Goal: Task Accomplishment & Management: Manage account settings

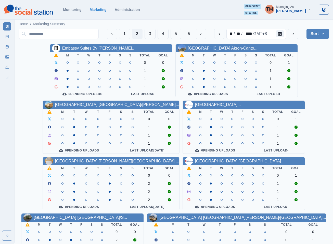
scroll to position [153, 0]
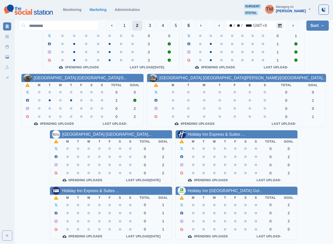
click at [135, 26] on button "2" at bounding box center [137, 26] width 10 height 10
click at [192, 26] on button "5" at bounding box center [188, 26] width 10 height 10
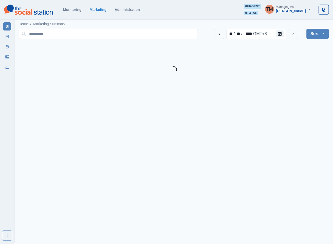
scroll to position [0, 0]
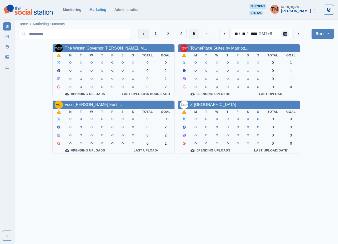
click at [142, 34] on icon "Previous" at bounding box center [144, 34] width 4 height 4
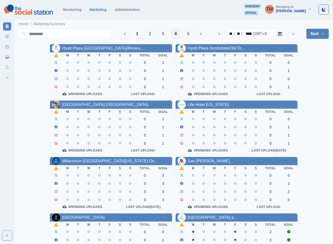
click at [150, 28] on div "1 2 3 4 5 ** / ** / **** GMT+8 Sort Client Name Uploads Pending Post Approval" at bounding box center [174, 34] width 310 height 14
click at [150, 36] on button "2" at bounding box center [149, 34] width 11 height 10
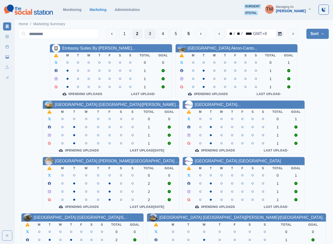
click at [150, 36] on button "3" at bounding box center [149, 34] width 11 height 10
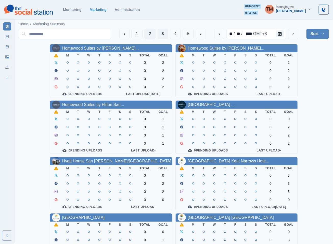
drag, startPoint x: 150, startPoint y: 36, endPoint x: 144, endPoint y: 34, distance: 5.6
click at [149, 35] on button "2" at bounding box center [149, 34] width 11 height 10
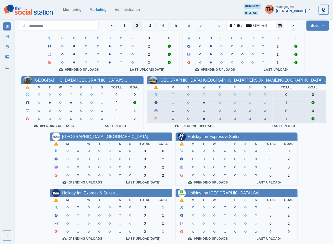
scroll to position [153, 0]
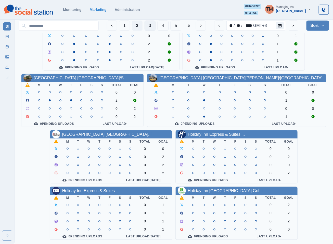
click at [147, 26] on button "3" at bounding box center [149, 26] width 11 height 10
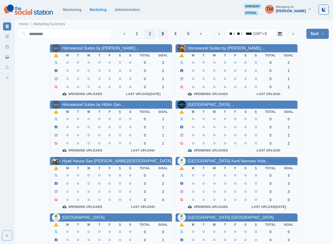
click at [147, 33] on button "2" at bounding box center [149, 34] width 11 height 10
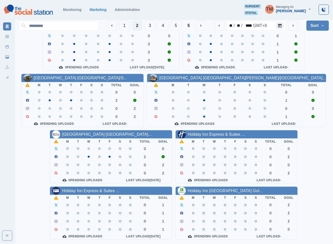
scroll to position [153, 0]
click at [219, 25] on icon "previous" at bounding box center [219, 26] width 4 height 4
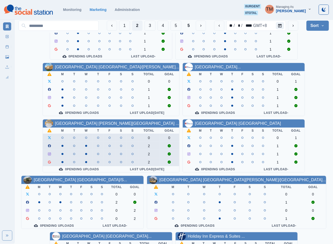
scroll to position [38, 0]
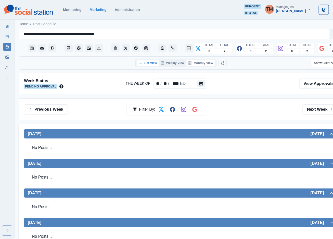
click at [203, 63] on button "Monthly View" at bounding box center [200, 63] width 29 height 6
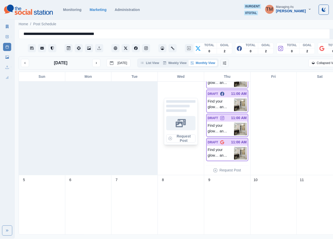
scroll to position [38, 0]
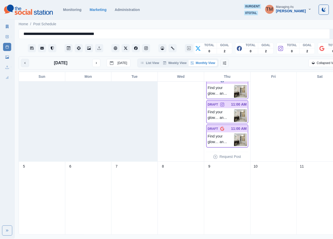
click at [27, 64] on button "previous month" at bounding box center [25, 63] width 8 height 8
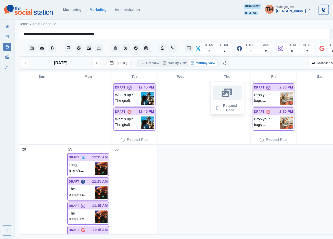
scroll to position [401, 0]
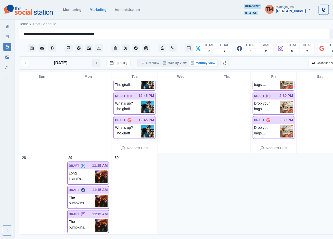
click at [94, 62] on icon "next month" at bounding box center [96, 63] width 4 height 4
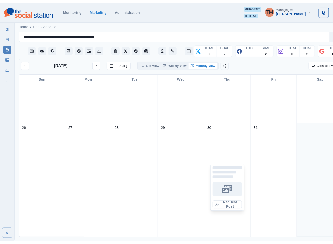
scroll to position [438, 0]
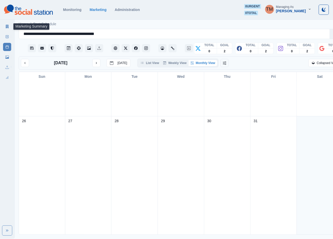
drag, startPoint x: 7, startPoint y: 26, endPoint x: 20, endPoint y: 25, distance: 13.0
click at [7, 26] on icon at bounding box center [7, 27] width 3 height 4
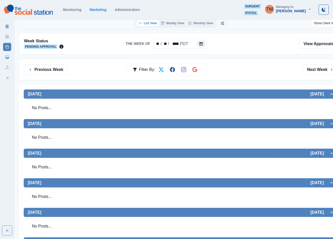
scroll to position [107, 0]
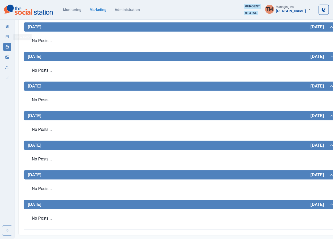
click at [6, 37] on icon at bounding box center [7, 37] width 4 height 4
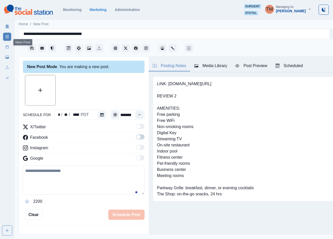
scroll to position [5, 0]
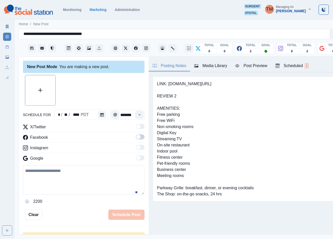
click at [73, 182] on textarea at bounding box center [83, 179] width 121 height 29
paste textarea "**********"
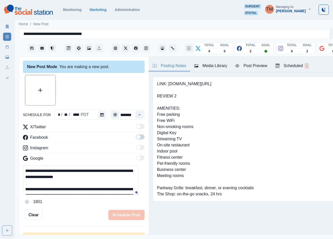
scroll to position [47, 0]
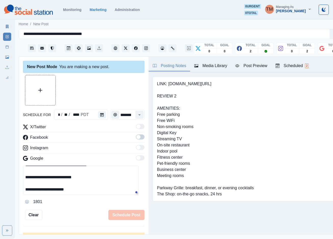
type textarea "**********"
click at [136, 135] on span at bounding box center [138, 137] width 4 height 4
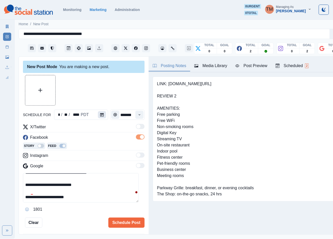
click at [98, 112] on button "Calendar" at bounding box center [102, 114] width 8 height 7
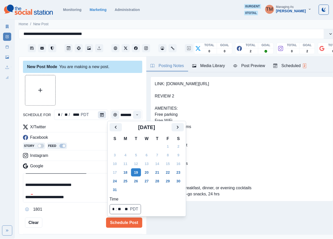
scroll to position [0, 0]
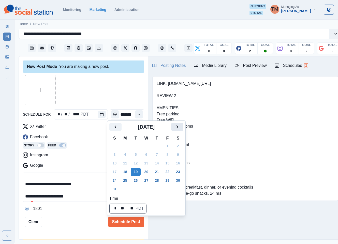
click at [176, 128] on icon "Next" at bounding box center [177, 127] width 6 height 6
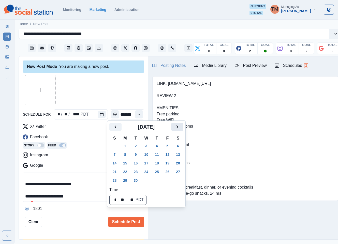
click at [176, 128] on icon "Next" at bounding box center [177, 127] width 6 height 6
click at [135, 153] on button "7" at bounding box center [136, 155] width 10 height 8
click at [106, 91] on div at bounding box center [83, 90] width 121 height 31
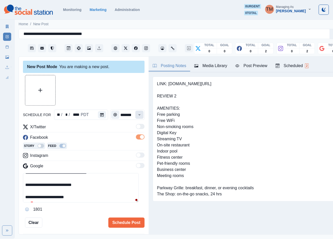
click at [135, 113] on button "Time" at bounding box center [139, 115] width 8 height 8
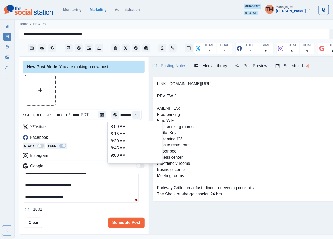
scroll to position [153, 0]
click at [131, 143] on li "2:00 PM" at bounding box center [134, 144] width 51 height 7
type input "*******"
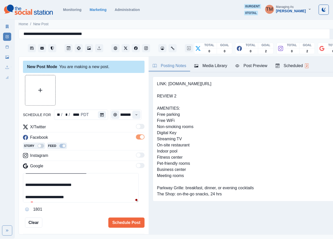
click at [121, 91] on div at bounding box center [83, 90] width 121 height 31
drag, startPoint x: 31, startPoint y: 214, endPoint x: 78, endPoint y: 205, distance: 47.5
click at [32, 214] on icon at bounding box center [31, 214] width 3 height 4
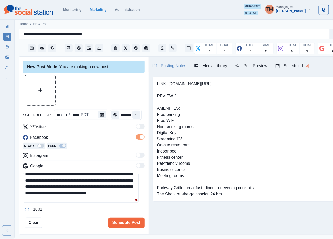
scroll to position [24, 0]
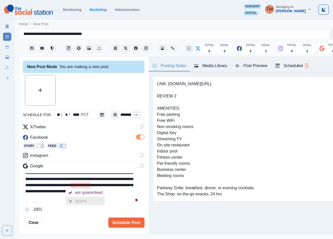
click at [82, 202] on div "Ignore" at bounding box center [81, 201] width 13 height 8
click at [106, 200] on textarea "**********" at bounding box center [81, 187] width 116 height 29
click at [258, 63] on div "Post Preview" at bounding box center [251, 66] width 32 height 6
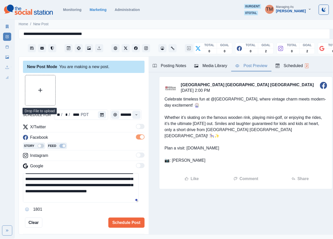
click at [45, 95] on button "Upload Media" at bounding box center [40, 90] width 30 height 30
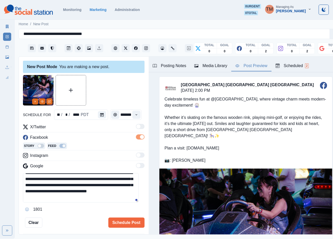
click at [249, 68] on div "Post Preview" at bounding box center [251, 66] width 32 height 6
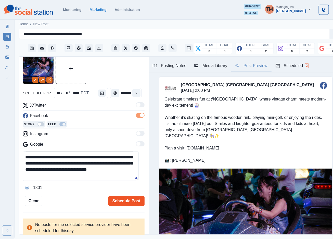
click at [123, 202] on button "Schedule Post" at bounding box center [126, 201] width 36 height 10
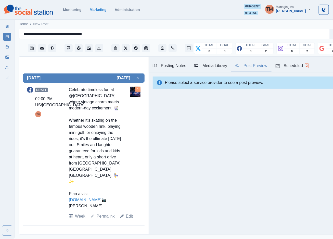
scroll to position [5, 0]
click at [7, 48] on icon at bounding box center [7, 47] width 4 height 4
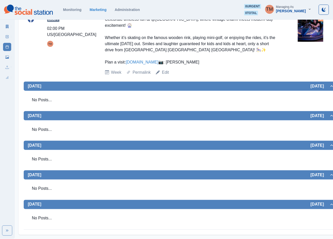
scroll to position [86, 0]
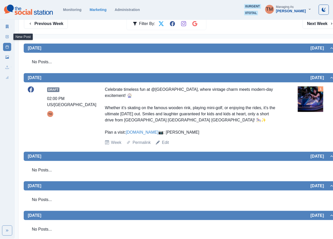
click at [8, 38] on icon at bounding box center [7, 37] width 4 height 4
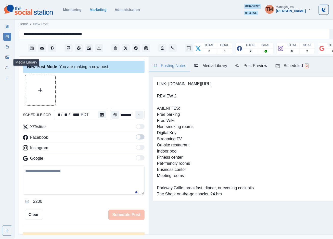
click at [6, 56] on icon at bounding box center [7, 57] width 4 height 4
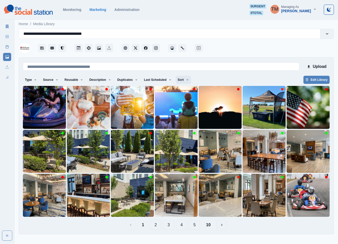
click at [180, 80] on button "Sort" at bounding box center [183, 80] width 15 height 8
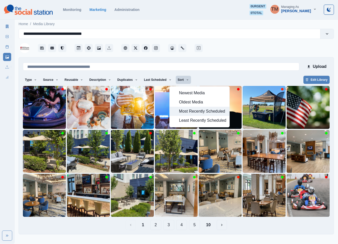
click at [186, 114] on span "Most Recently Scheduled" at bounding box center [202, 111] width 47 height 6
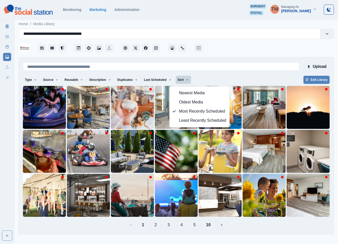
click at [211, 226] on button "10" at bounding box center [208, 225] width 13 height 10
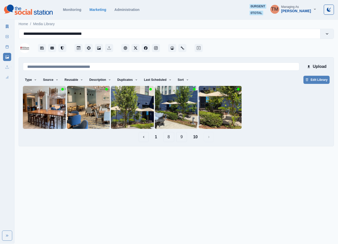
click at [184, 139] on button "9" at bounding box center [181, 137] width 11 height 10
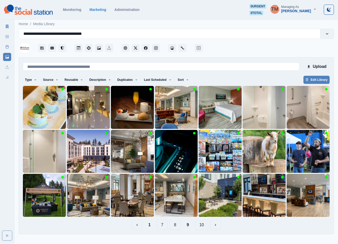
click at [176, 226] on button "8" at bounding box center [175, 225] width 11 height 10
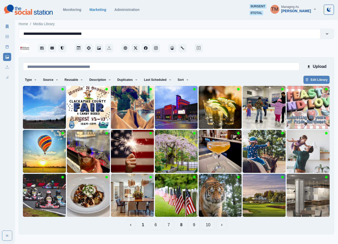
click at [170, 225] on button "7" at bounding box center [168, 225] width 11 height 10
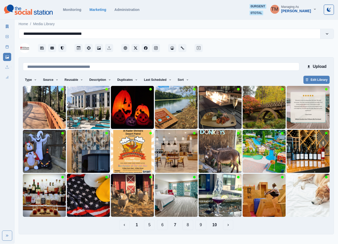
click at [163, 227] on button "6" at bounding box center [162, 225] width 11 height 10
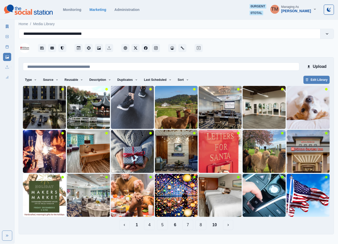
click at [162, 225] on button "5" at bounding box center [162, 225] width 11 height 10
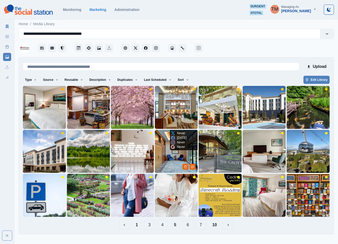
click at [160, 163] on img at bounding box center [176, 151] width 43 height 43
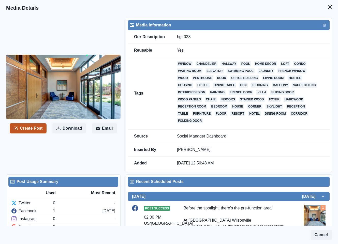
click at [34, 130] on button "Create Post" at bounding box center [28, 128] width 37 height 10
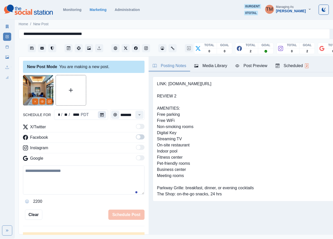
click at [100, 116] on icon "Calendar" at bounding box center [102, 115] width 4 height 4
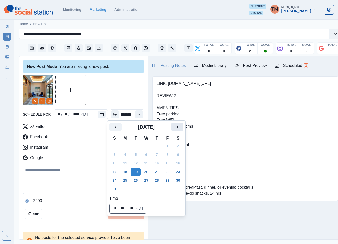
click at [179, 129] on icon "Next" at bounding box center [177, 127] width 6 height 6
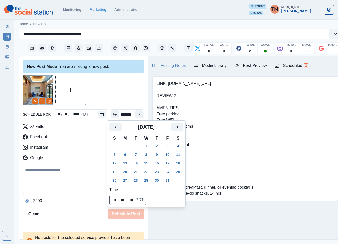
click at [157, 155] on button "9" at bounding box center [157, 155] width 10 height 8
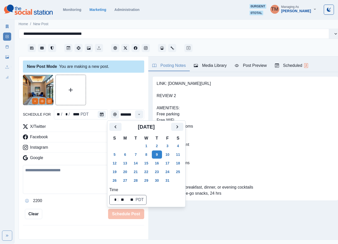
click at [117, 96] on div at bounding box center [83, 90] width 121 height 31
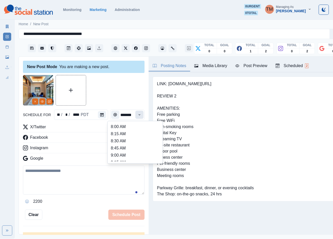
click at [135, 116] on button "Time" at bounding box center [139, 115] width 8 height 8
click at [121, 155] on li "2:15 PM" at bounding box center [134, 155] width 51 height 7
type input "*******"
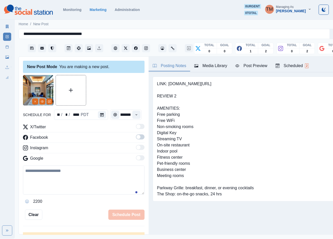
click at [136, 139] on span at bounding box center [140, 136] width 9 height 5
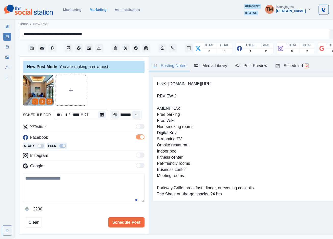
scroll to position [0, 0]
click at [55, 195] on textarea at bounding box center [83, 187] width 121 height 29
paste textarea "**********"
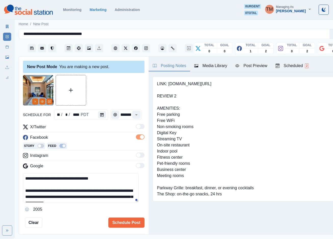
scroll to position [4, 0]
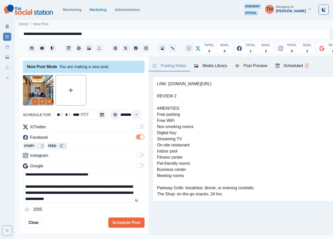
type textarea "**********"
click at [252, 66] on div "Post Preview" at bounding box center [251, 66] width 32 height 6
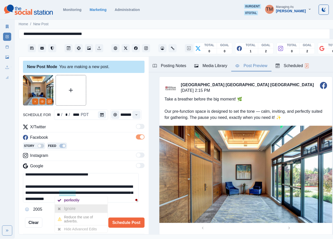
click at [71, 206] on div "Ignore" at bounding box center [70, 208] width 13 height 8
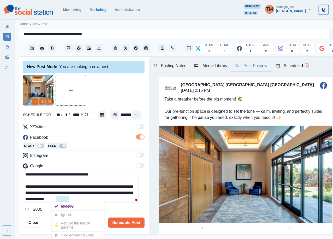
click at [67, 214] on div "Ignore" at bounding box center [67, 214] width 13 height 8
click at [122, 225] on button "Schedule Post" at bounding box center [126, 222] width 36 height 10
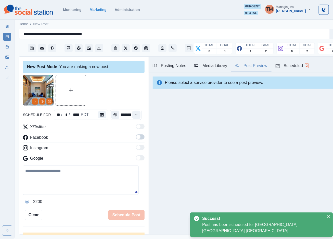
scroll to position [0, 0]
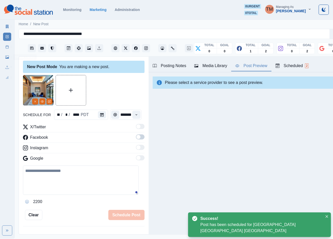
click at [8, 48] on icon at bounding box center [7, 47] width 4 height 4
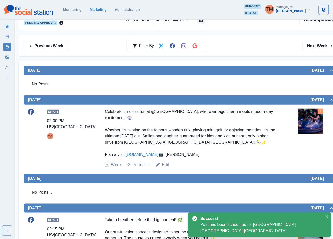
scroll to position [34, 0]
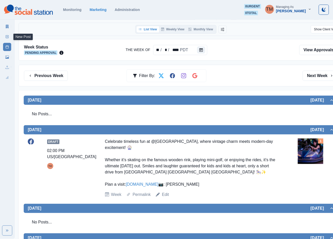
click at [6, 37] on icon at bounding box center [7, 37] width 4 height 4
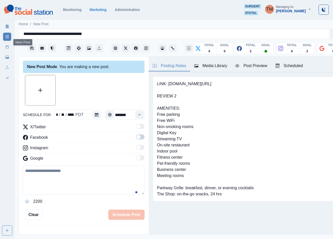
scroll to position [5, 0]
click at [53, 180] on textarea at bounding box center [83, 179] width 121 height 29
paste textarea "**********"
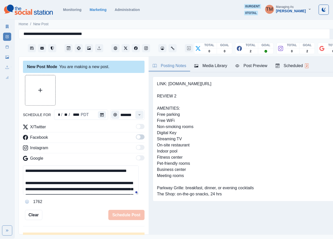
scroll to position [53, 0]
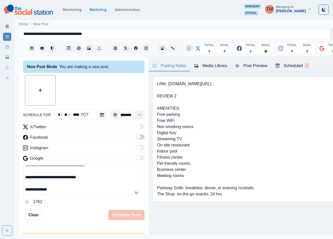
type textarea "**********"
click at [100, 113] on icon "Calendar" at bounding box center [102, 115] width 4 height 4
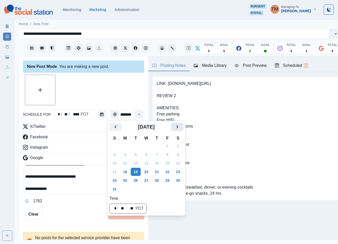
click at [180, 127] on icon "Next" at bounding box center [177, 127] width 6 height 6
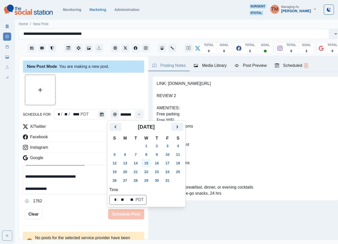
click at [146, 164] on button "15" at bounding box center [146, 163] width 10 height 8
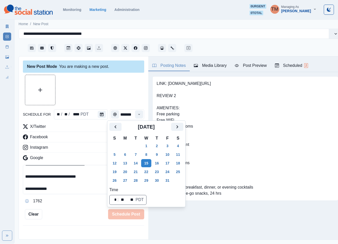
click at [106, 90] on div at bounding box center [83, 90] width 121 height 31
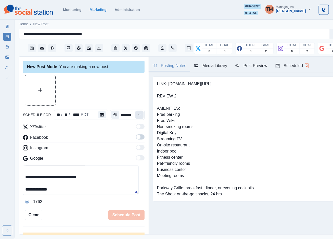
click at [137, 114] on icon "Time" at bounding box center [139, 115] width 4 height 4
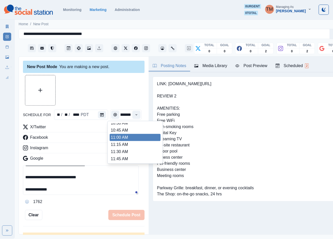
scroll to position [76, 0]
click at [130, 143] on li "11:15 AM" at bounding box center [134, 142] width 51 height 7
type input "********"
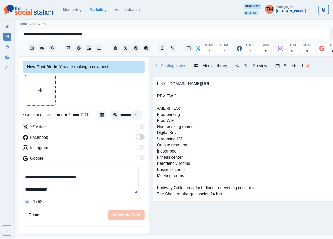
click at [136, 137] on span at bounding box center [138, 137] width 4 height 4
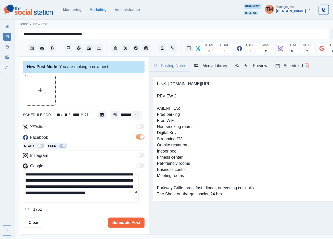
scroll to position [54, 0]
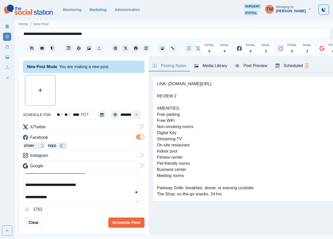
drag, startPoint x: 101, startPoint y: 178, endPoint x: 42, endPoint y: 182, distance: 59.7
click at [42, 182] on textarea "**********" at bounding box center [81, 187] width 116 height 29
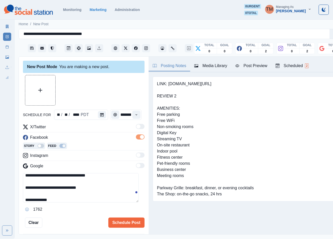
click at [67, 191] on textarea "**********" at bounding box center [81, 187] width 116 height 29
paste textarea
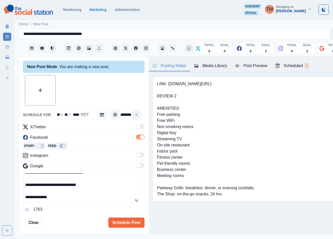
click at [104, 198] on textarea "**********" at bounding box center [81, 187] width 116 height 29
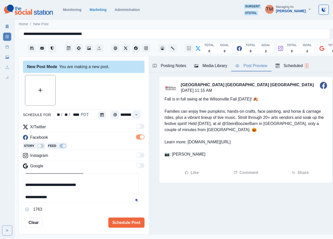
click at [254, 64] on div "Post Preview" at bounding box center [251, 66] width 32 height 6
click at [45, 93] on button "Upload Media" at bounding box center [40, 90] width 30 height 30
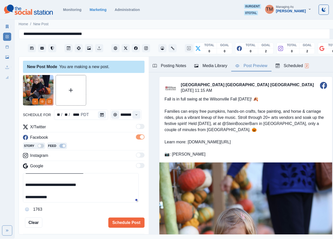
drag, startPoint x: 182, startPoint y: 142, endPoint x: 223, endPoint y: 142, distance: 40.7
click at [223, 142] on div "Fall is in full swing at the Wilsonville Fall Harvest Festival! 🍂 Families can …" at bounding box center [245, 126] width 173 height 71
copy div "w.shorturl.at/HBewv"
click at [255, 151] on div "Fall is in full swing at the Wilsonville Fall Harvest Festival! 🍂 Families can …" at bounding box center [245, 126] width 173 height 71
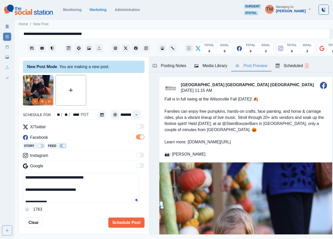
click at [95, 177] on textarea "**********" at bounding box center [81, 187] width 116 height 29
click at [67, 179] on textarea "**********" at bounding box center [81, 187] width 116 height 29
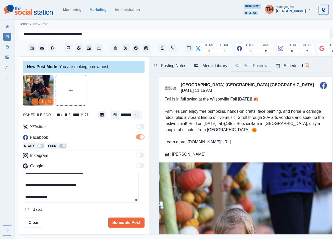
scroll to position [22, 0]
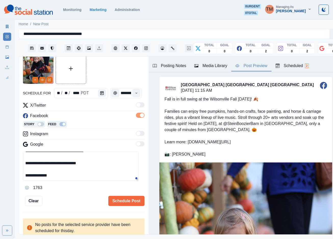
type textarea "**********"
click at [82, 164] on textarea "**********" at bounding box center [81, 165] width 116 height 29
click at [122, 202] on button "Schedule Post" at bounding box center [126, 201] width 36 height 10
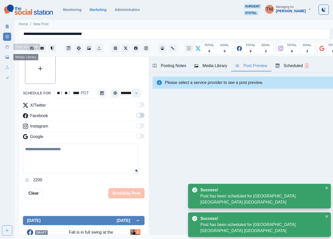
click at [7, 49] on link "Post Schedule" at bounding box center [7, 47] width 8 height 8
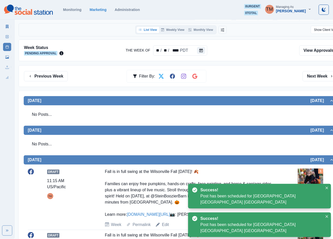
scroll to position [153, 0]
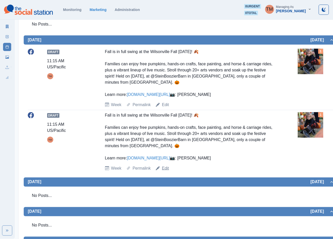
click at [165, 171] on link "Edit" at bounding box center [165, 168] width 7 height 6
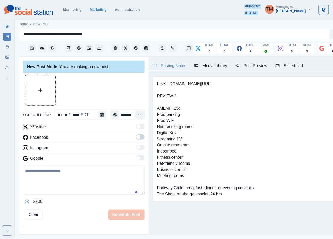
scroll to position [5, 0]
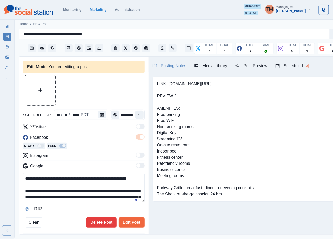
type input "********"
type textarea "**********"
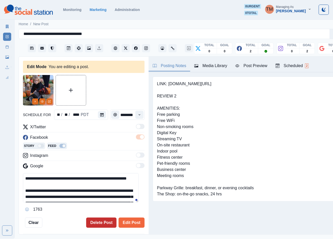
click at [97, 218] on button "Delete Post" at bounding box center [101, 222] width 30 height 10
click at [98, 217] on button "Delete Post" at bounding box center [101, 222] width 30 height 10
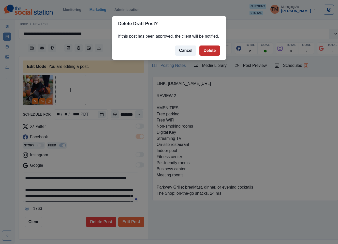
click at [210, 53] on button "Delete" at bounding box center [210, 51] width 20 height 10
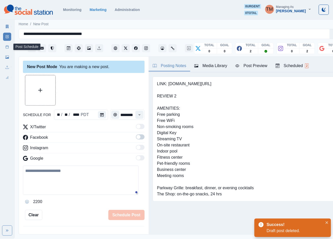
click at [7, 48] on icon at bounding box center [7, 47] width 4 height 4
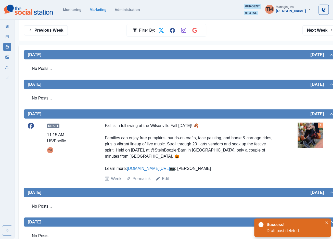
scroll to position [53, 0]
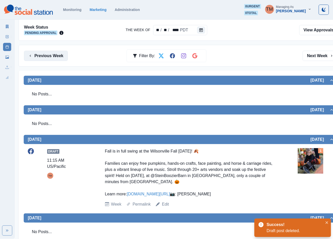
click at [48, 52] on button "Previous Week" at bounding box center [46, 56] width 44 height 10
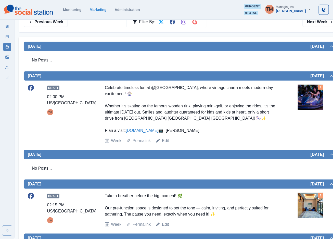
scroll to position [76, 0]
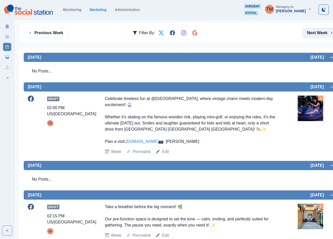
click at [312, 34] on button "Next Week" at bounding box center [319, 33] width 35 height 10
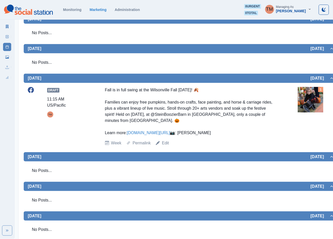
scroll to position [168, 0]
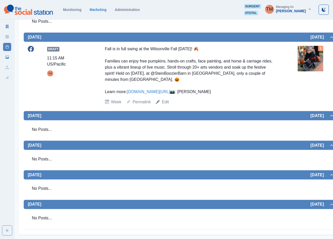
click at [223, 87] on div "Fall is in full swing at the Wilsonville Fall Harvest Festival! 🍂 Families can …" at bounding box center [190, 70] width 171 height 49
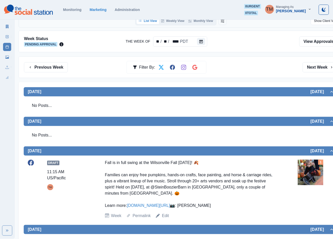
scroll to position [15, 0]
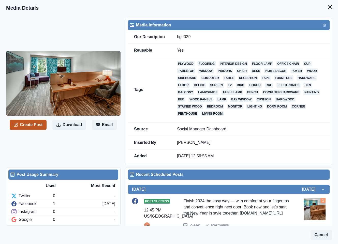
click at [35, 126] on button "Create Post" at bounding box center [28, 125] width 37 height 10
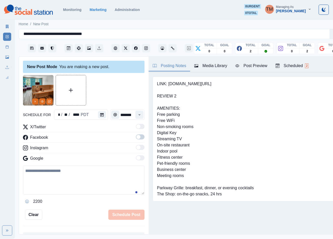
drag, startPoint x: 53, startPoint y: 182, endPoint x: 84, endPoint y: 169, distance: 33.6
click at [55, 180] on textarea at bounding box center [83, 179] width 121 height 29
paste textarea "**********"
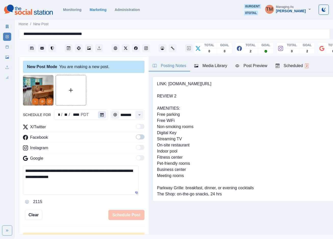
type textarea "**********"
click at [100, 114] on icon "Calendar" at bounding box center [102, 115] width 4 height 4
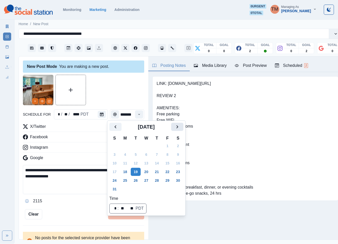
click at [181, 129] on button "Next" at bounding box center [177, 127] width 12 height 8
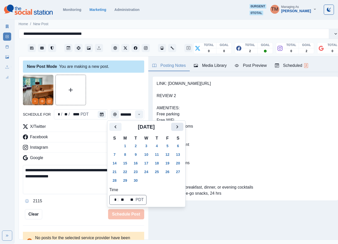
click at [181, 129] on button "Next" at bounding box center [177, 127] width 12 height 8
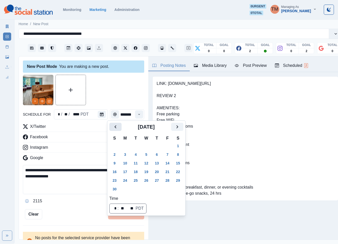
click at [116, 127] on icon "Previous" at bounding box center [116, 127] width 6 height 6
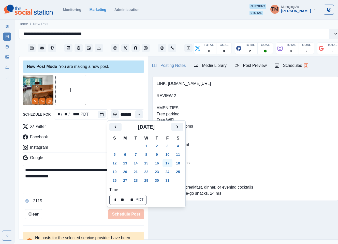
click at [167, 162] on button "17" at bounding box center [168, 163] width 10 height 8
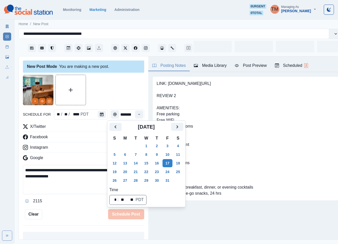
click at [121, 100] on div at bounding box center [83, 90] width 121 height 31
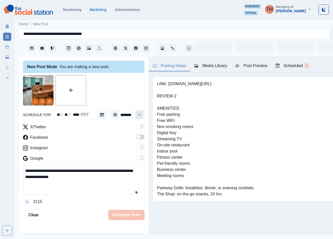
click at [137, 114] on button "Time" at bounding box center [139, 115] width 8 height 8
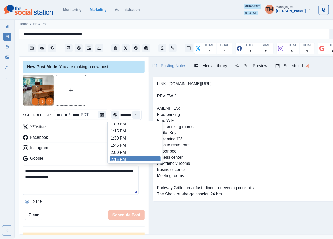
scroll to position [147, 0]
click at [125, 158] on li "2:15 PM" at bounding box center [134, 157] width 51 height 7
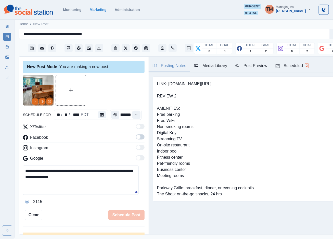
type input "*******"
click at [138, 136] on span at bounding box center [140, 136] width 9 height 5
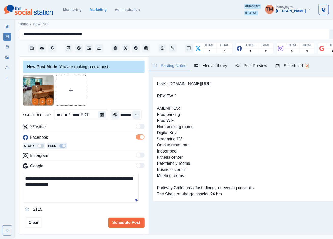
scroll to position [0, 0]
click at [248, 66] on div "Post Preview" at bounding box center [251, 66] width 32 height 6
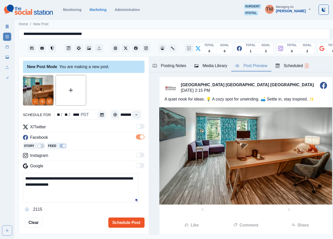
click at [130, 221] on button "Schedule Post" at bounding box center [126, 222] width 36 height 10
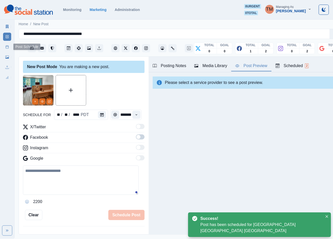
click at [7, 47] on line at bounding box center [7, 47] width 3 height 0
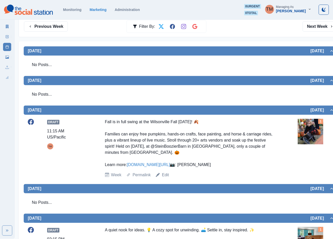
scroll to position [76, 0]
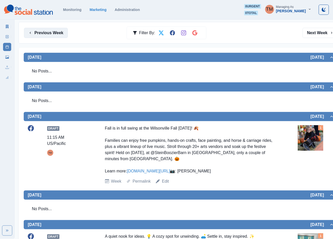
click at [48, 35] on button "Previous Week" at bounding box center [46, 33] width 44 height 10
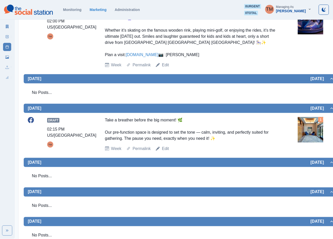
scroll to position [186, 0]
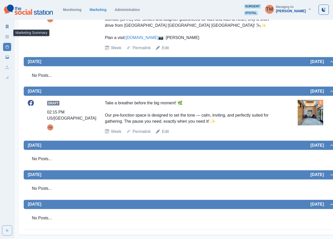
click at [5, 28] on link "Marketing Summary" at bounding box center [7, 26] width 8 height 8
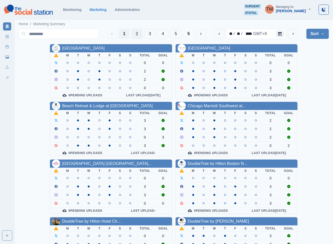
click at [136, 35] on button "2" at bounding box center [136, 34] width 11 height 10
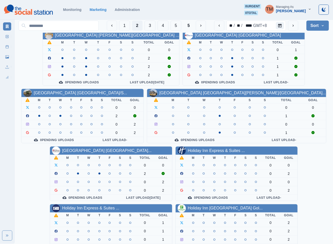
scroll to position [153, 0]
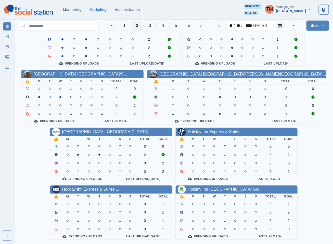
click at [223, 72] on link "Hilton Garden Inn San Jose/Mi..." at bounding box center [242, 74] width 166 height 4
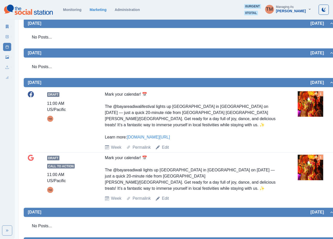
scroll to position [54, 0]
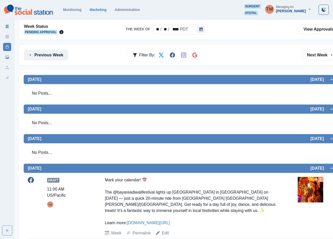
click at [45, 56] on button "Previous Week" at bounding box center [46, 55] width 44 height 10
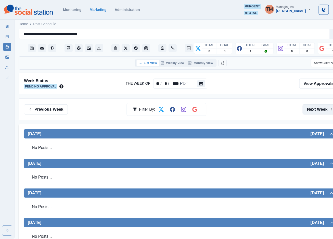
click at [308, 109] on button "Next Week" at bounding box center [319, 109] width 35 height 10
click at [312, 109] on button "Next Week" at bounding box center [319, 109] width 35 height 10
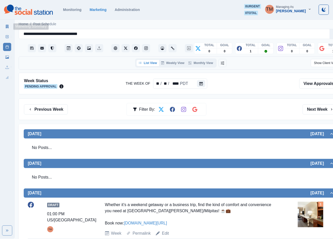
click at [8, 25] on icon at bounding box center [7, 27] width 3 height 4
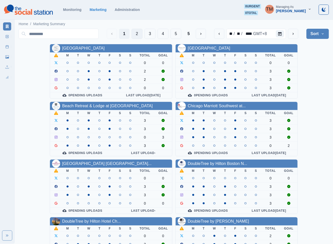
click at [139, 34] on button "2" at bounding box center [136, 34] width 11 height 10
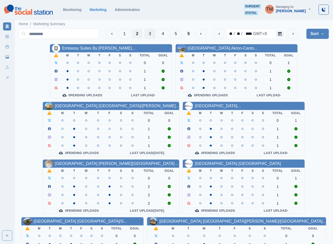
click at [148, 34] on button "3" at bounding box center [149, 34] width 11 height 10
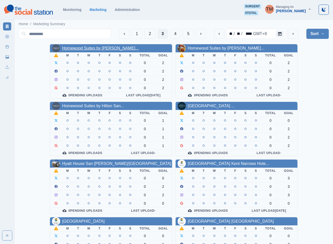
click at [106, 50] on link "Homewood Suites by Hilton Lon..." at bounding box center [100, 48] width 77 height 4
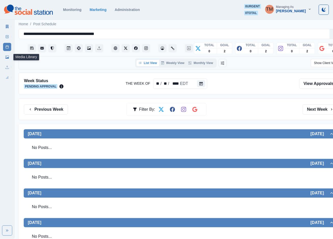
click at [6, 59] on link "Media Library" at bounding box center [7, 57] width 8 height 8
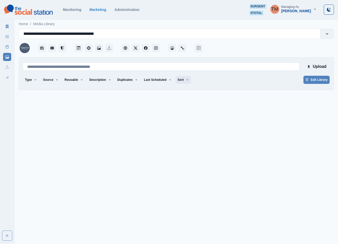
click at [176, 82] on button "Sort" at bounding box center [183, 80] width 15 height 8
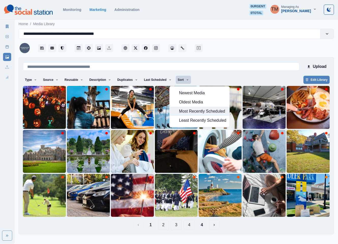
drag, startPoint x: 195, startPoint y: 111, endPoint x: 207, endPoint y: 86, distance: 27.3
click at [197, 107] on button "Most Recently Scheduled" at bounding box center [200, 111] width 60 height 9
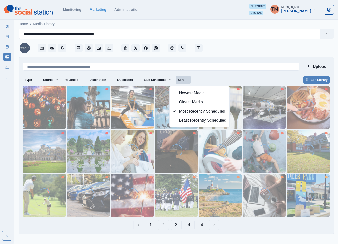
click at [217, 79] on div "Type Any Image Video Source Any Upload Social Manager Found: Instagram Found: G…" at bounding box center [176, 80] width 307 height 9
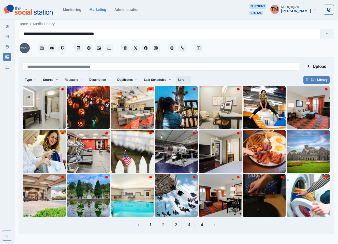
click at [178, 82] on button "Sort" at bounding box center [183, 80] width 15 height 8
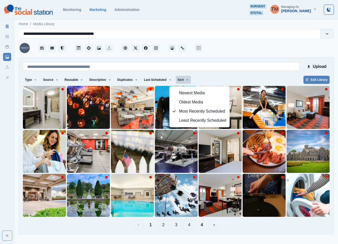
drag, startPoint x: 236, startPoint y: 230, endPoint x: 225, endPoint y: 231, distance: 11.5
click at [236, 231] on div "Upload Type Any Image Video Source Any Upload Social Manager Found: Instagram F…" at bounding box center [177, 145] width 316 height 177
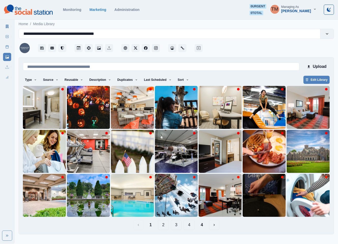
click at [199, 226] on button "4" at bounding box center [202, 225] width 10 height 10
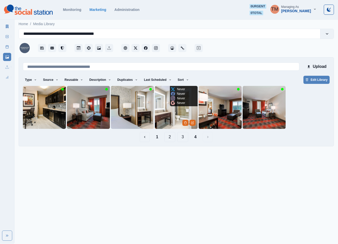
click at [159, 120] on img at bounding box center [176, 107] width 43 height 43
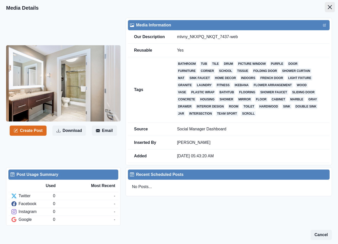
click at [325, 6] on button "Close" at bounding box center [330, 7] width 10 height 10
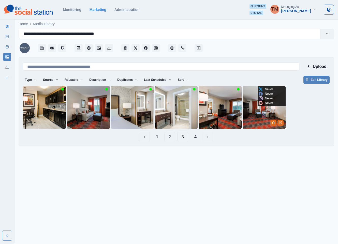
click at [255, 113] on img at bounding box center [264, 107] width 43 height 43
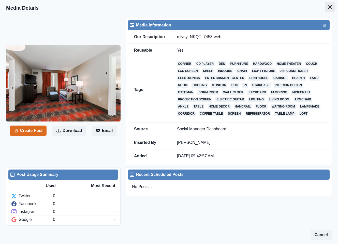
click at [328, 6] on icon "Close" at bounding box center [330, 7] width 4 height 4
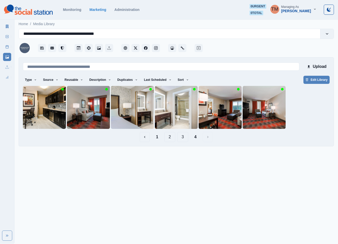
click at [180, 138] on button "3" at bounding box center [182, 137] width 11 height 10
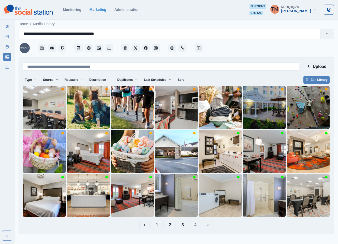
click at [159, 228] on button "1" at bounding box center [157, 225] width 11 height 10
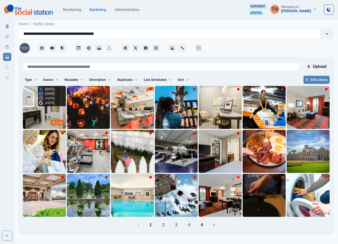
click at [30, 117] on img at bounding box center [44, 107] width 43 height 43
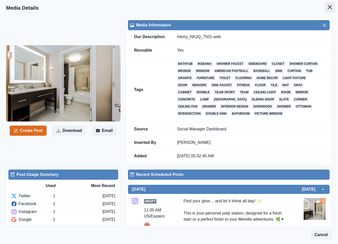
click at [328, 7] on icon "Close" at bounding box center [330, 7] width 4 height 4
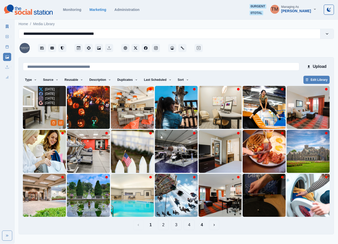
click at [37, 116] on img at bounding box center [44, 107] width 43 height 43
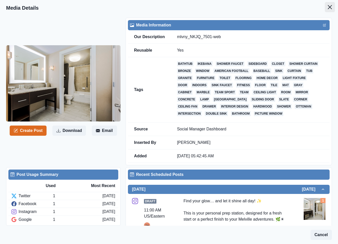
click at [328, 6] on icon "Close" at bounding box center [330, 7] width 4 height 4
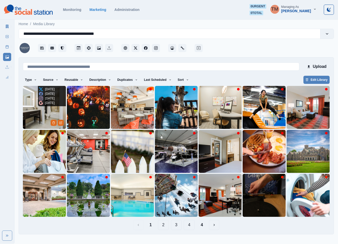
click at [33, 117] on img at bounding box center [44, 107] width 43 height 43
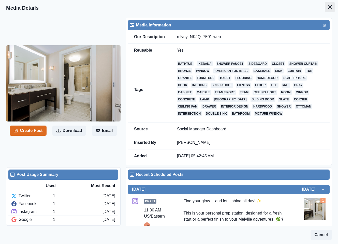
click at [325, 9] on button "Close" at bounding box center [330, 7] width 10 height 10
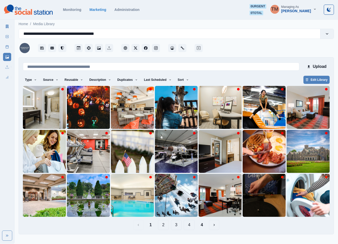
click at [164, 228] on button "2" at bounding box center [163, 225] width 11 height 10
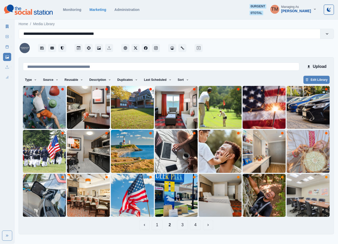
click at [183, 225] on button "3" at bounding box center [182, 225] width 11 height 10
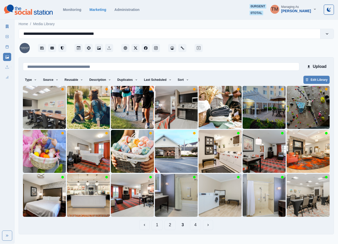
click at [158, 226] on button "1" at bounding box center [157, 225] width 11 height 10
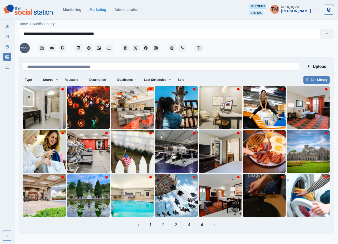
click at [166, 226] on button "2" at bounding box center [163, 225] width 11 height 10
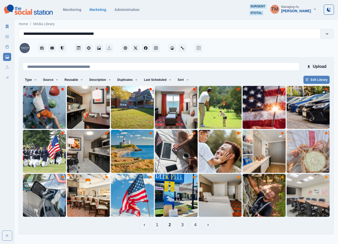
click at [182, 226] on button "3" at bounding box center [182, 225] width 11 height 10
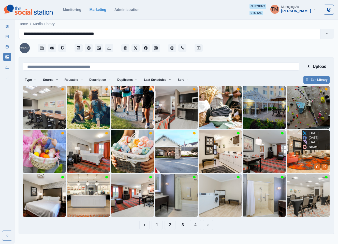
click at [296, 161] on img at bounding box center [308, 151] width 43 height 43
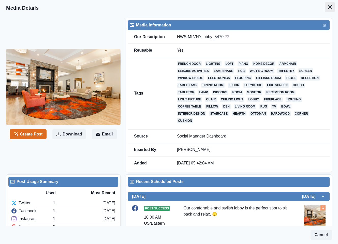
click at [325, 4] on button "Close" at bounding box center [330, 7] width 10 height 10
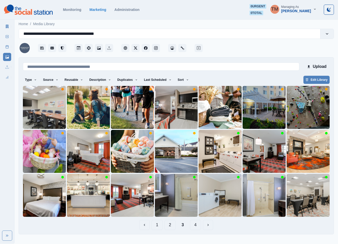
click at [158, 226] on button "1" at bounding box center [157, 225] width 11 height 10
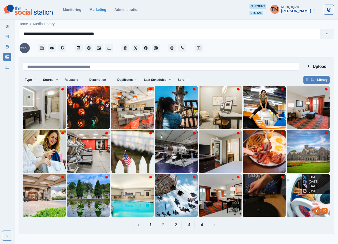
click at [300, 203] on img at bounding box center [308, 195] width 43 height 43
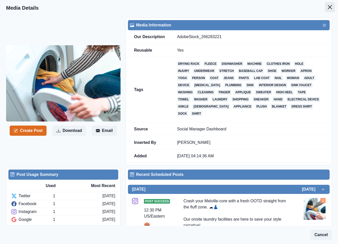
click at [328, 9] on icon "Close" at bounding box center [330, 7] width 4 height 4
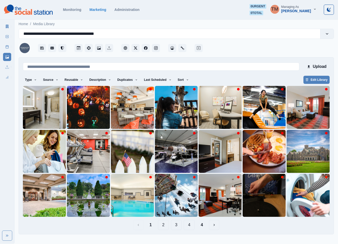
click at [190, 225] on button "4" at bounding box center [189, 225] width 11 height 10
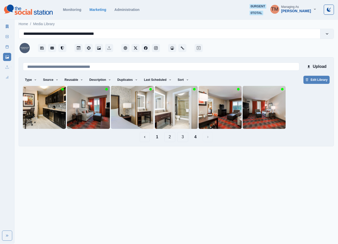
click at [181, 139] on button "3" at bounding box center [182, 137] width 11 height 10
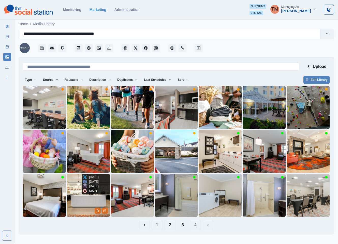
click at [86, 209] on img at bounding box center [88, 195] width 43 height 43
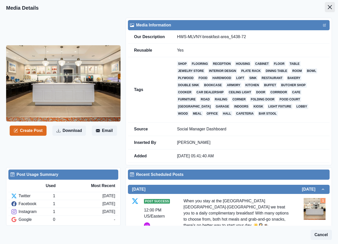
click at [328, 7] on icon "Close" at bounding box center [330, 7] width 4 height 4
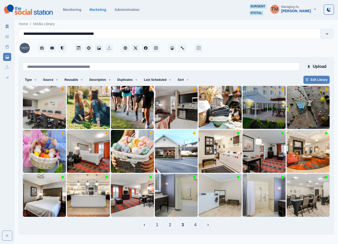
click at [154, 228] on button "1" at bounding box center [157, 225] width 11 height 10
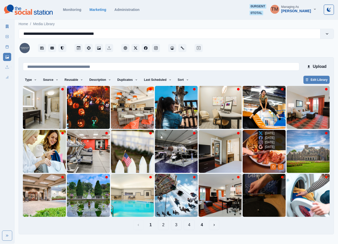
click at [247, 157] on img at bounding box center [264, 151] width 43 height 43
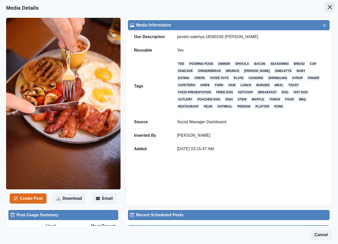
click at [325, 9] on button "Close" at bounding box center [330, 7] width 10 height 10
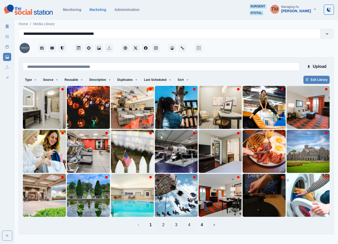
click at [162, 226] on button "2" at bounding box center [163, 225] width 11 height 10
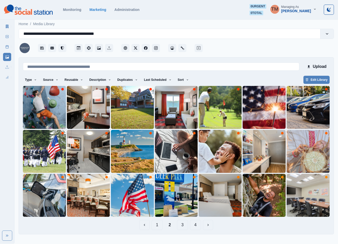
click at [184, 226] on button "3" at bounding box center [182, 225] width 11 height 10
click at [184, 226] on html "**********" at bounding box center [169, 119] width 338 height 239
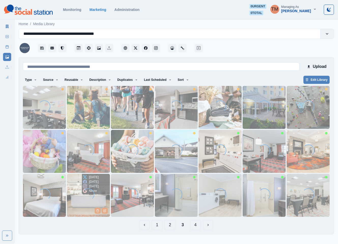
click at [81, 202] on img at bounding box center [88, 195] width 43 height 43
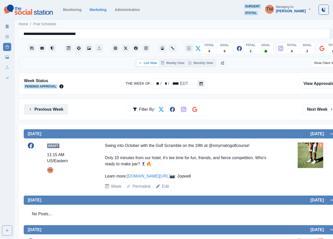
click at [55, 110] on button "Previous Week" at bounding box center [46, 109] width 44 height 10
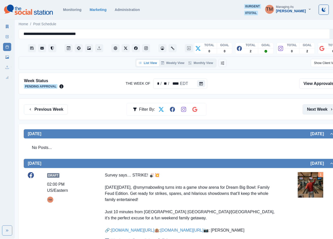
click at [315, 110] on button "Next Week" at bounding box center [319, 109] width 35 height 10
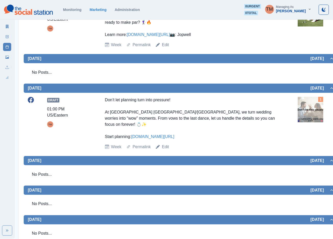
scroll to position [76, 0]
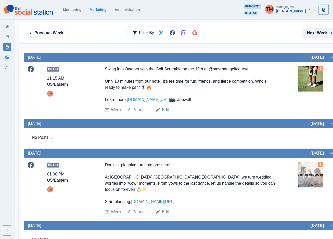
click at [316, 34] on button "Next Week" at bounding box center [319, 33] width 35 height 10
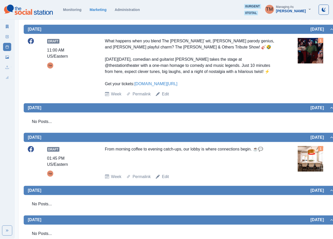
scroll to position [64, 0]
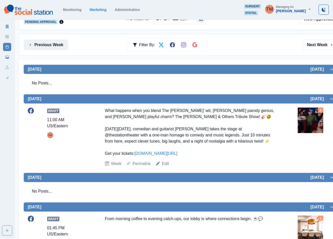
click at [54, 49] on button "Previous Week" at bounding box center [46, 45] width 44 height 10
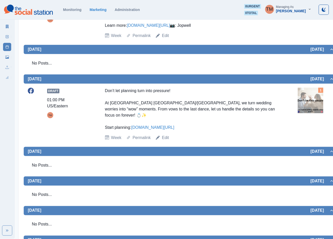
scroll to position [103, 0]
